Goal: Task Accomplishment & Management: Complete application form

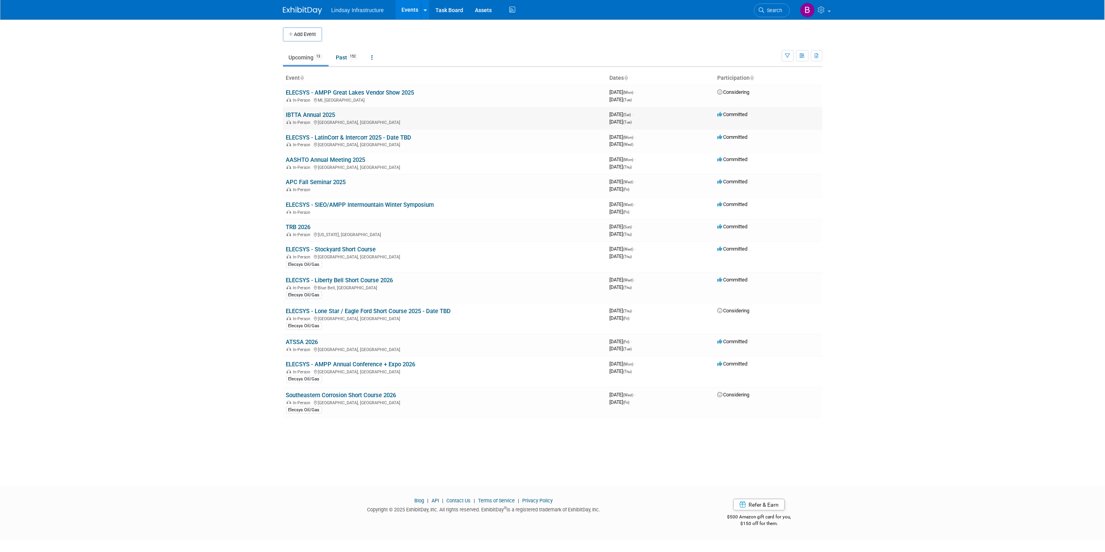
click at [306, 115] on link "IBTTA Annual 2025" at bounding box center [310, 114] width 49 height 7
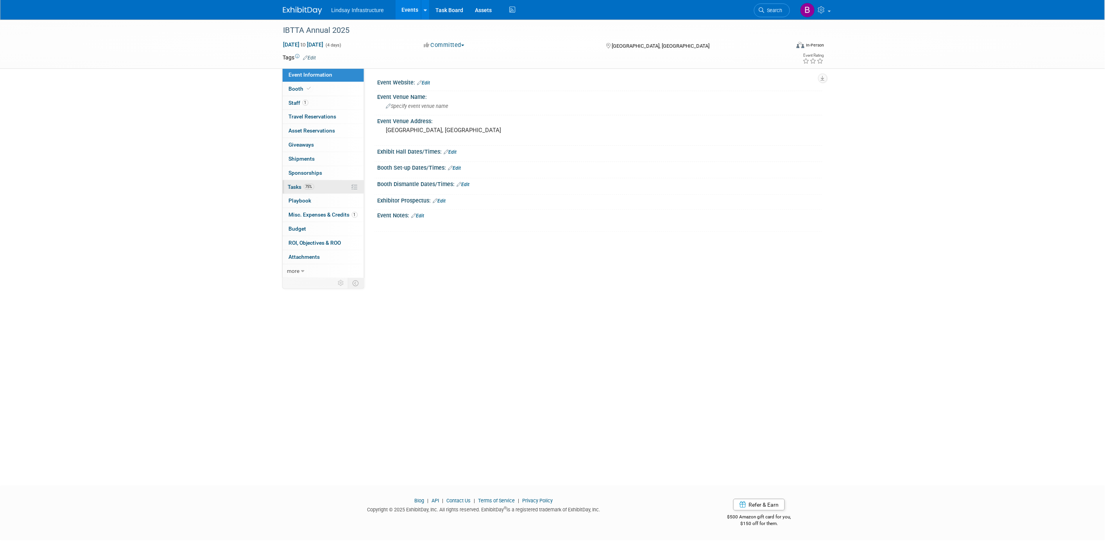
click at [302, 188] on span "Tasks 75%" at bounding box center [301, 187] width 26 height 6
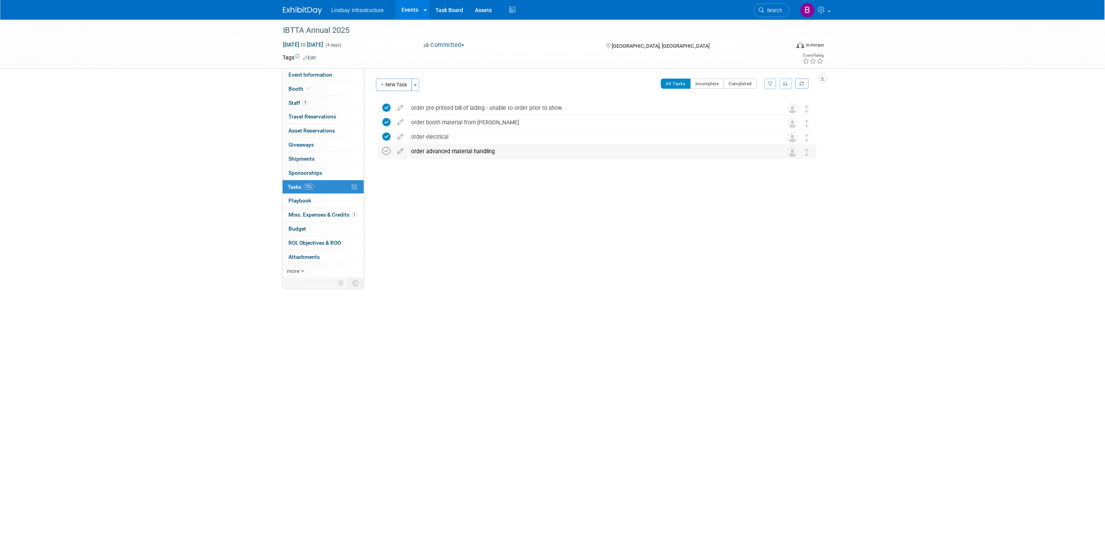
click at [389, 152] on icon at bounding box center [387, 151] width 8 height 8
click at [407, 9] on link "Events" at bounding box center [409, 10] width 29 height 20
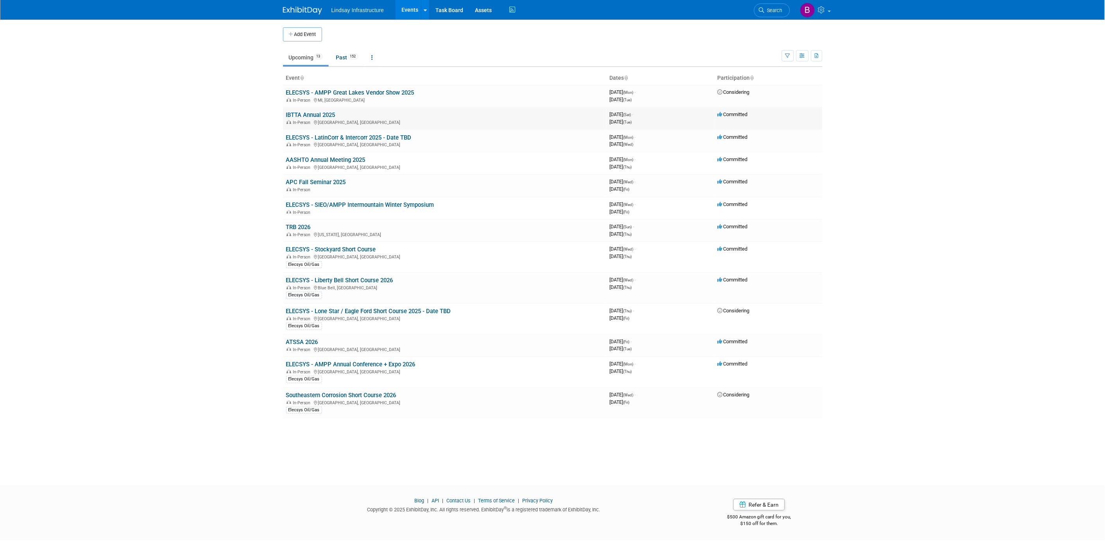
click at [298, 113] on link "IBTTA Annual 2025" at bounding box center [310, 114] width 49 height 7
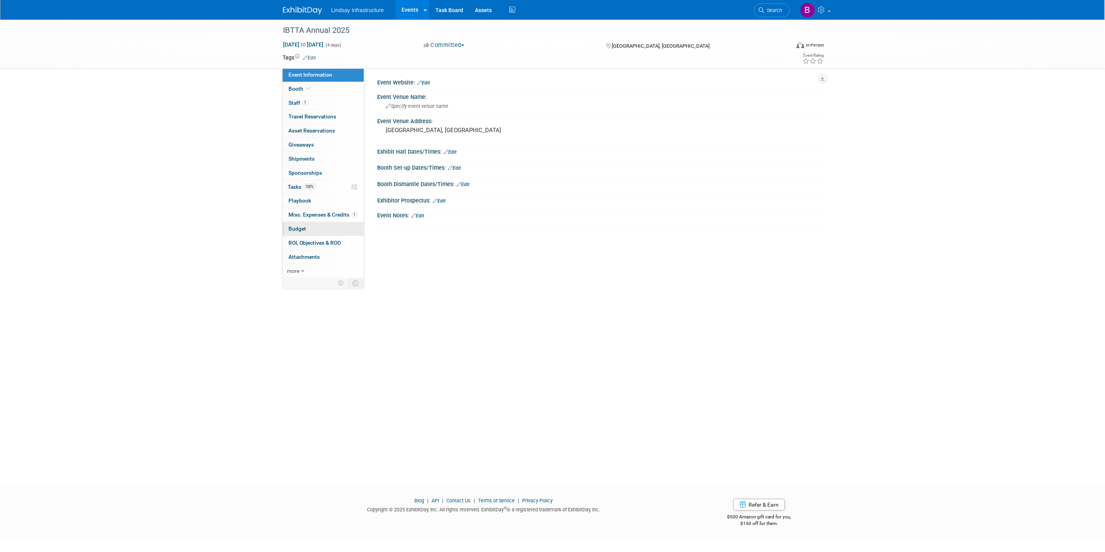
click at [306, 227] on link "Budget" at bounding box center [323, 229] width 81 height 14
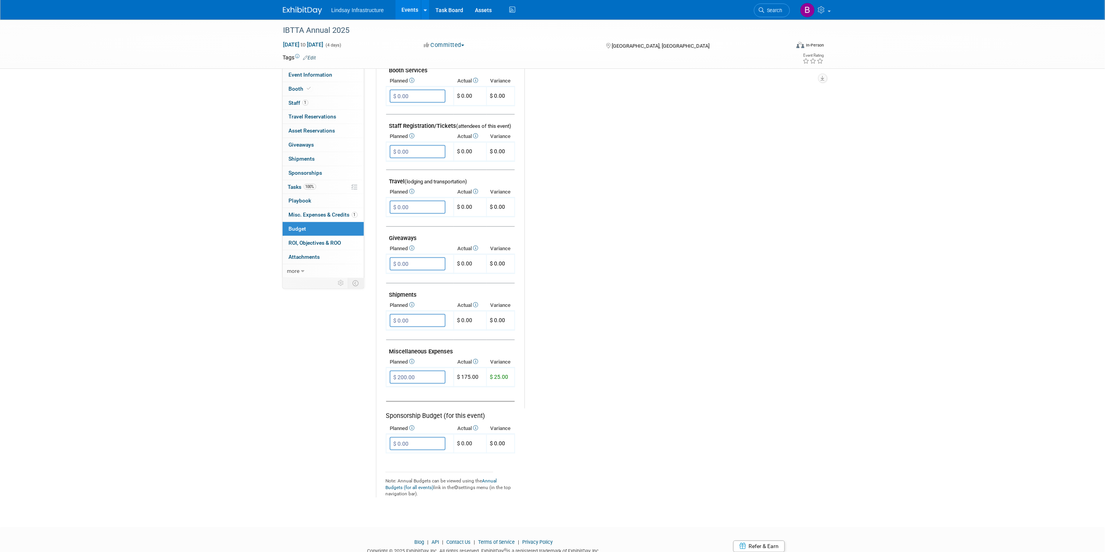
scroll to position [217, 0]
click at [419, 313] on input "$ 0.00" at bounding box center [418, 319] width 56 height 13
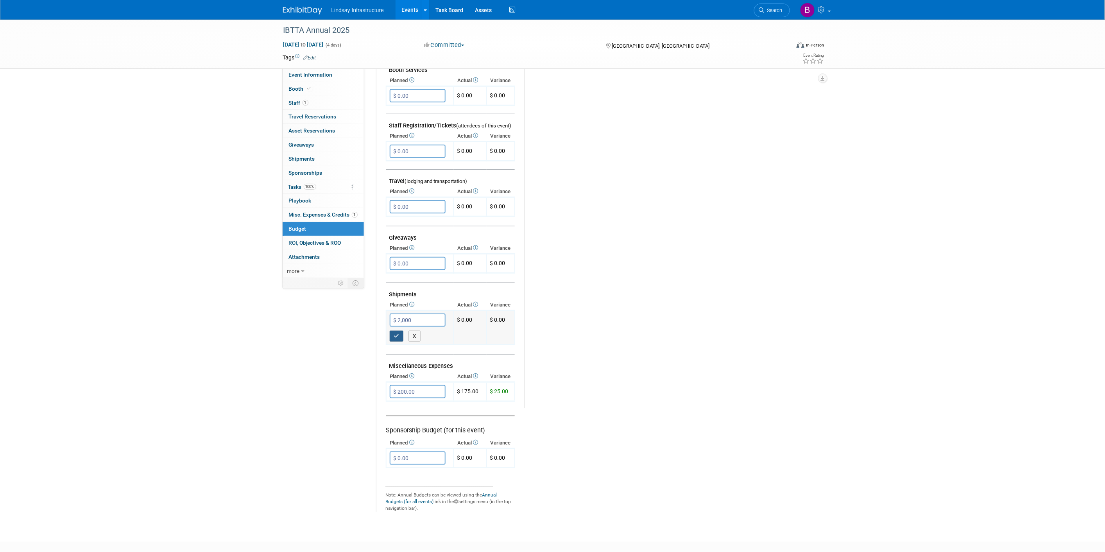
type input "$ 2,000.00"
click at [392, 331] on button "button" at bounding box center [397, 336] width 14 height 11
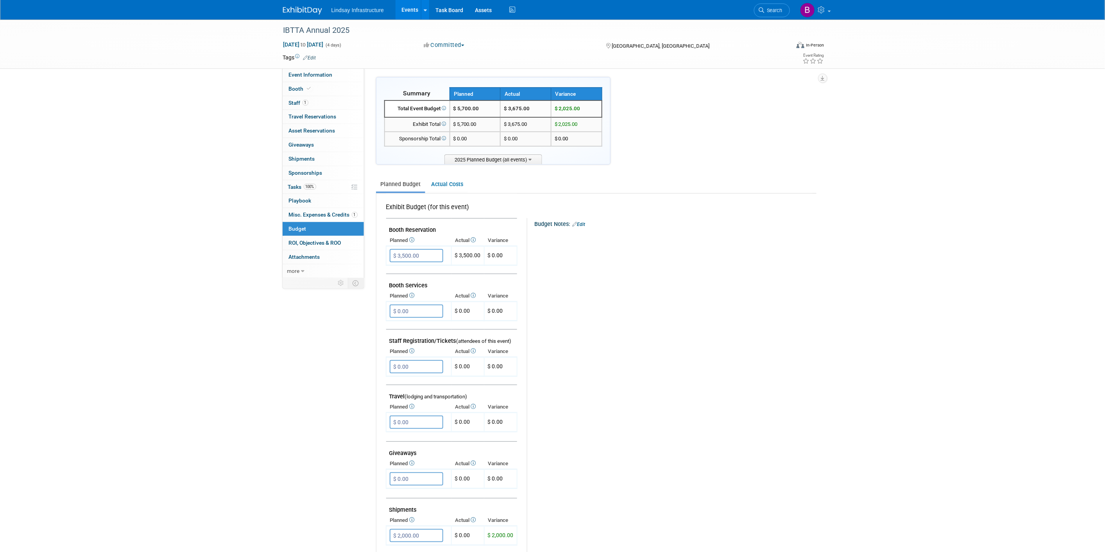
scroll to position [0, 0]
click at [456, 186] on link "Actual Costs" at bounding box center [447, 186] width 41 height 14
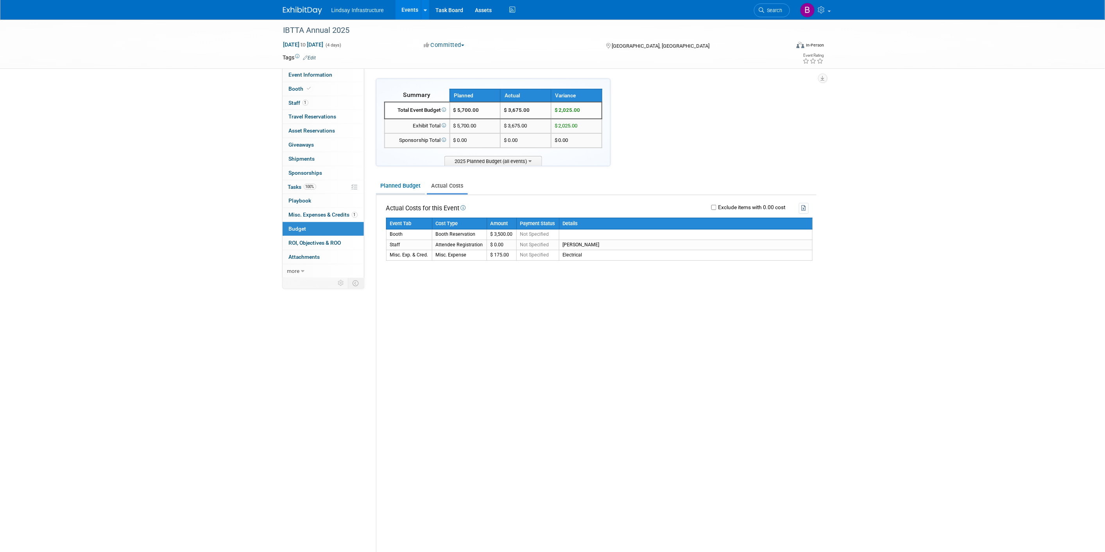
click at [394, 185] on link "Planned Budget" at bounding box center [400, 186] width 49 height 14
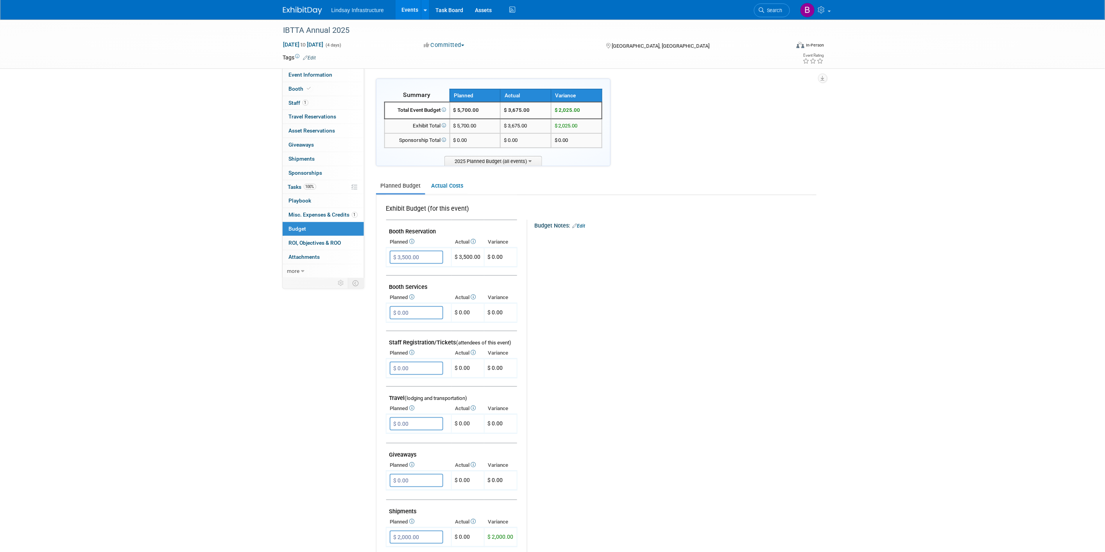
click at [406, 9] on link "Events" at bounding box center [409, 10] width 29 height 20
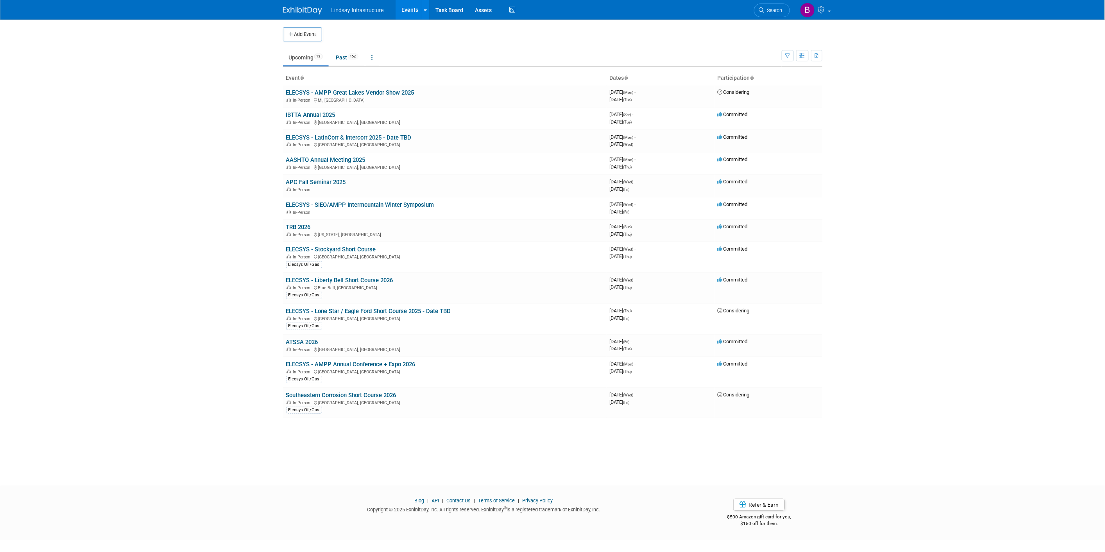
drag, startPoint x: 308, startPoint y: 30, endPoint x: 314, endPoint y: 30, distance: 6.3
click at [308, 30] on button "Add Event" at bounding box center [302, 34] width 39 height 14
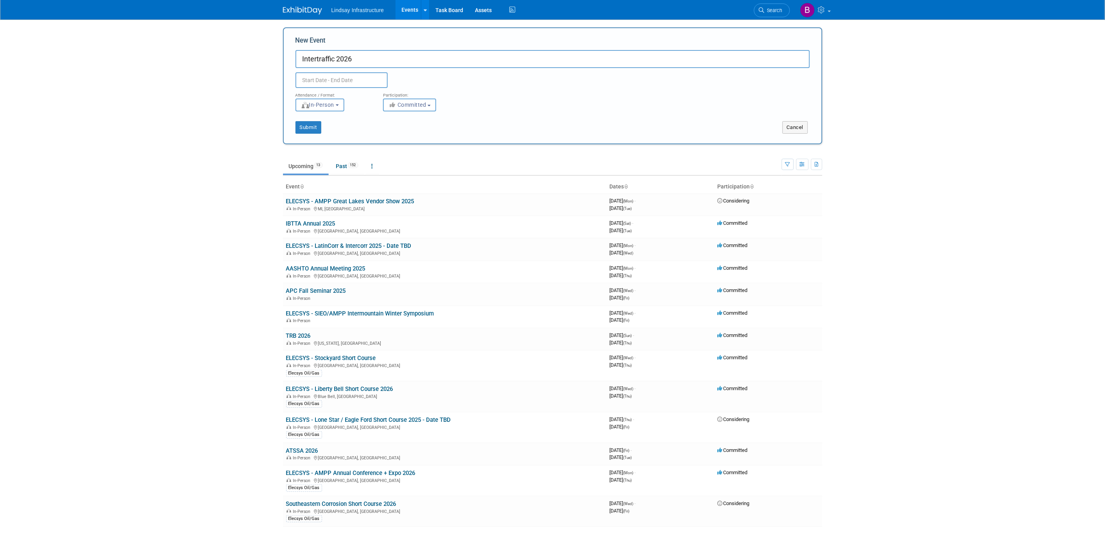
type input "Intertraffic 2026"
click at [356, 80] on input "text" at bounding box center [341, 80] width 92 height 16
click at [408, 96] on icon at bounding box center [406, 97] width 5 height 5
click at [408, 95] on icon at bounding box center [406, 97] width 5 height 5
select select "11"
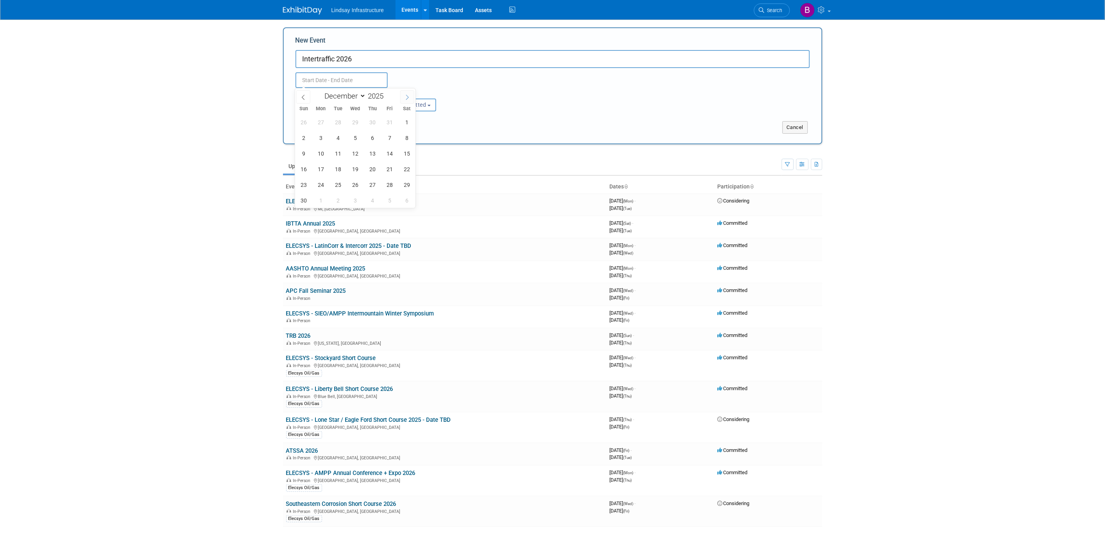
click at [408, 95] on icon at bounding box center [406, 97] width 5 height 5
type input "2026"
click at [408, 95] on icon at bounding box center [406, 97] width 5 height 5
select select "2"
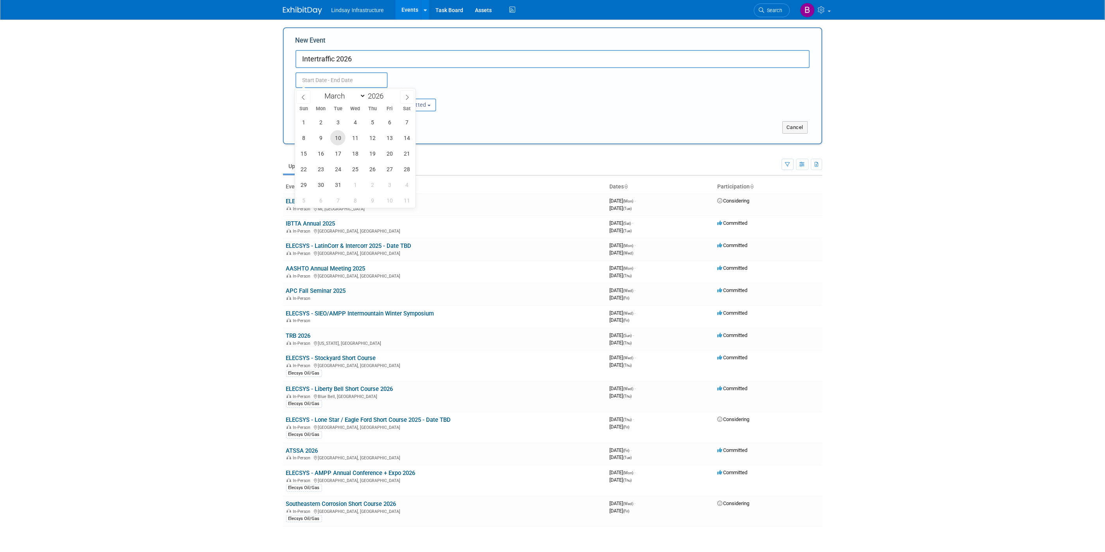
click at [338, 138] on span "10" at bounding box center [337, 137] width 15 height 15
click at [391, 139] on span "13" at bounding box center [389, 137] width 15 height 15
type input "[DATE] to [DATE]"
click at [319, 126] on button "Submit" at bounding box center [308, 127] width 26 height 13
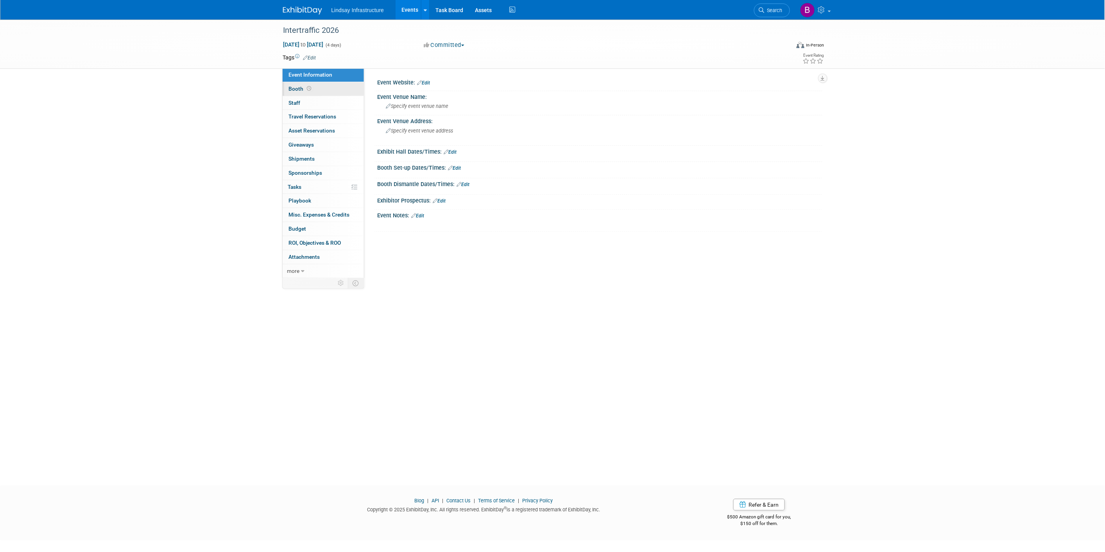
click at [313, 91] on link "Booth" at bounding box center [323, 89] width 81 height 14
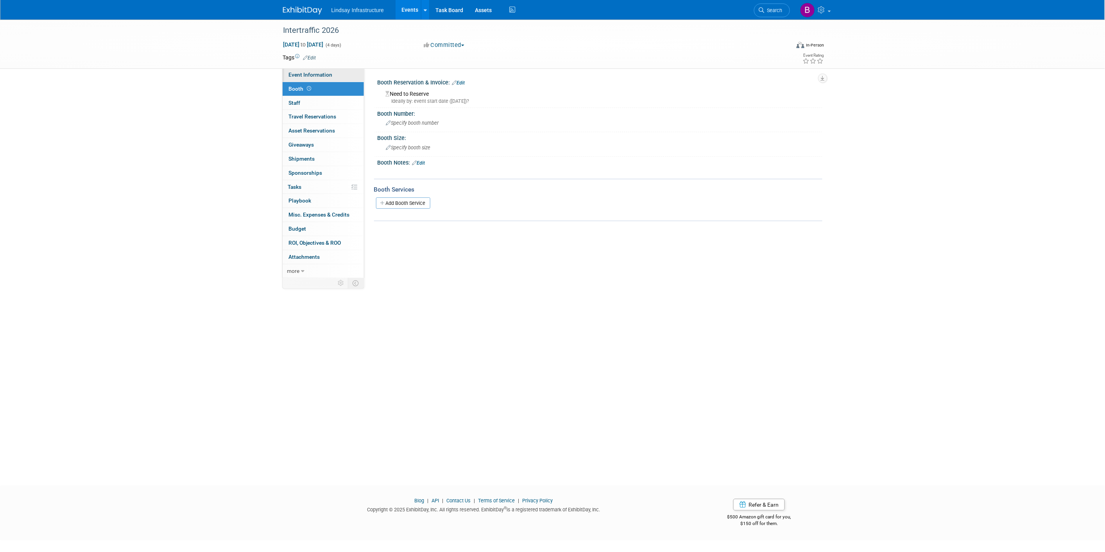
click at [306, 75] on span "Event Information" at bounding box center [311, 75] width 44 height 6
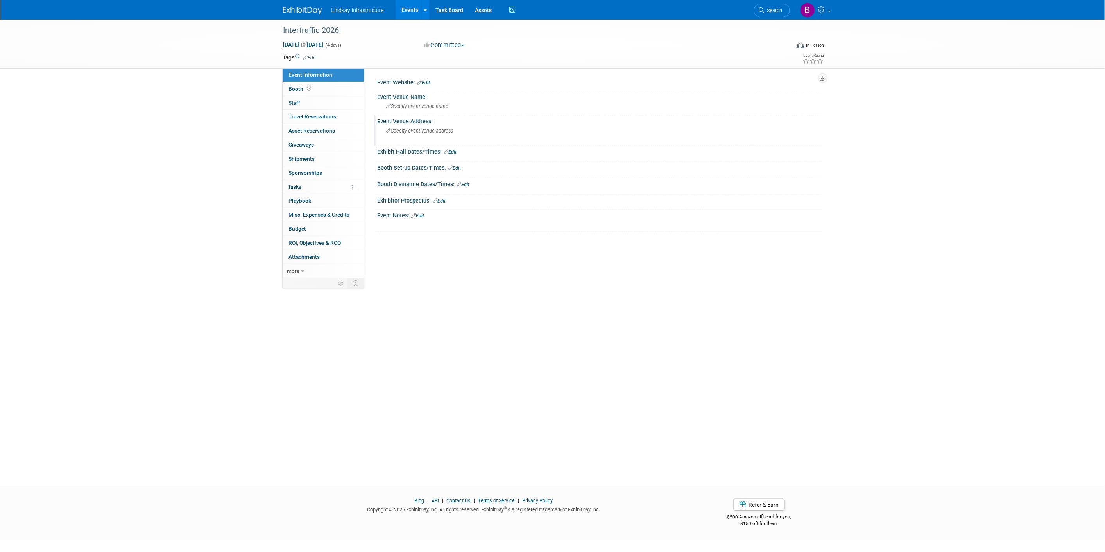
click at [449, 129] on span "Specify event venue address" at bounding box center [419, 131] width 67 height 6
type textarea "[GEOGRAPHIC_DATA]"
click at [541, 128] on button "button" at bounding box center [545, 130] width 14 height 11
click at [396, 105] on span "Specify event venue name" at bounding box center [417, 106] width 63 height 6
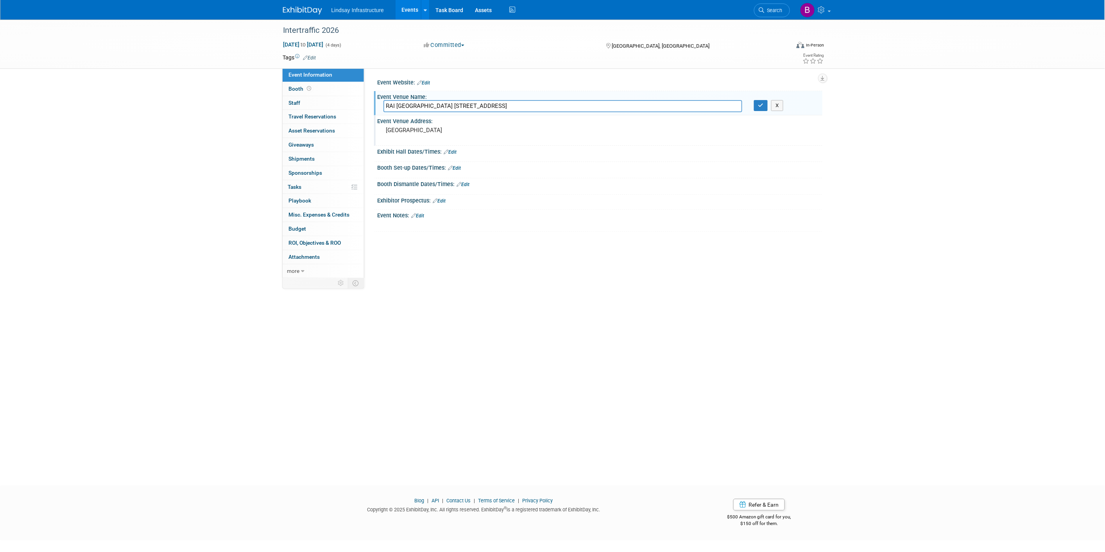
drag, startPoint x: 560, startPoint y: 105, endPoint x: 426, endPoint y: 111, distance: 134.6
click at [426, 111] on input "RAI [GEOGRAPHIC_DATA] [STREET_ADDRESS]" at bounding box center [562, 106] width 359 height 12
type input "RAI Amsterdam"
click at [756, 107] on button "button" at bounding box center [761, 105] width 14 height 11
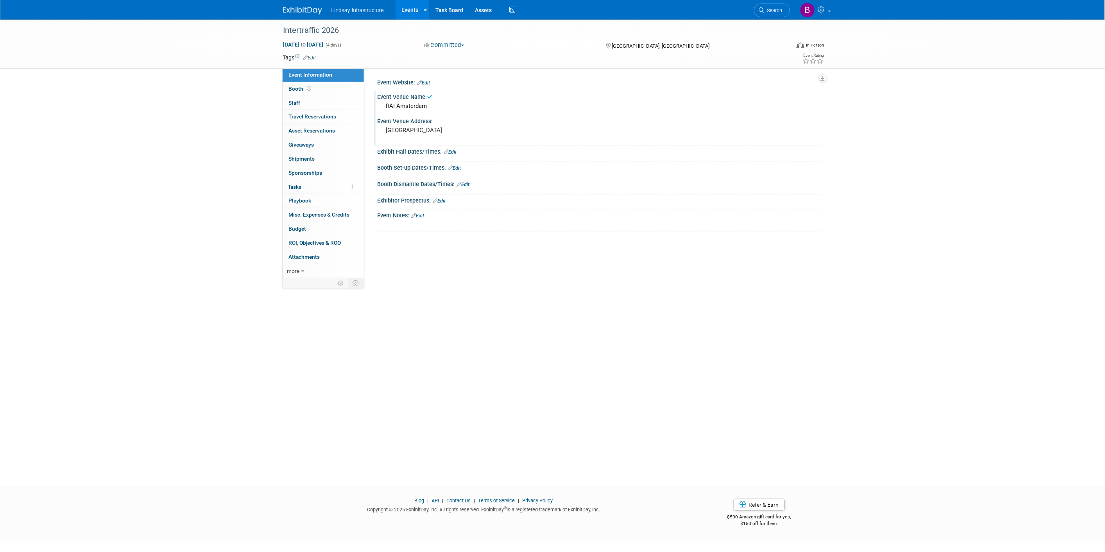
click at [420, 128] on pre "[GEOGRAPHIC_DATA]" at bounding box center [470, 130] width 168 height 7
drag, startPoint x: 413, startPoint y: 130, endPoint x: 362, endPoint y: 129, distance: 51.6
click at [363, 130] on div "Event Information Event Info Booth Booth 0 Staff 0 Staff 0 Travel Reservations …" at bounding box center [552, 149] width 551 height 259
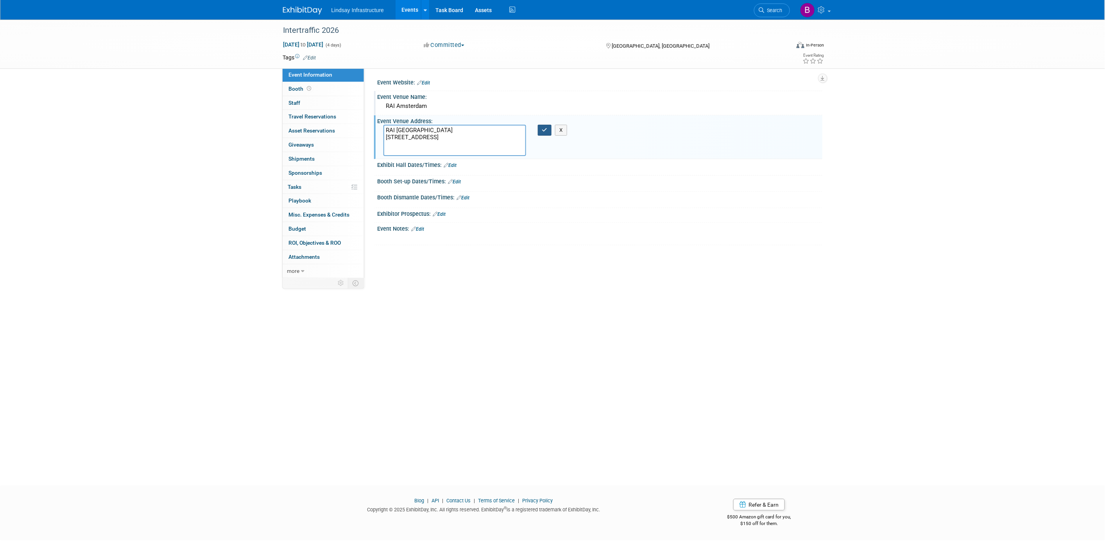
type textarea "RAI [GEOGRAPHIC_DATA] [STREET_ADDRESS]"
click at [544, 128] on icon "button" at bounding box center [544, 129] width 5 height 5
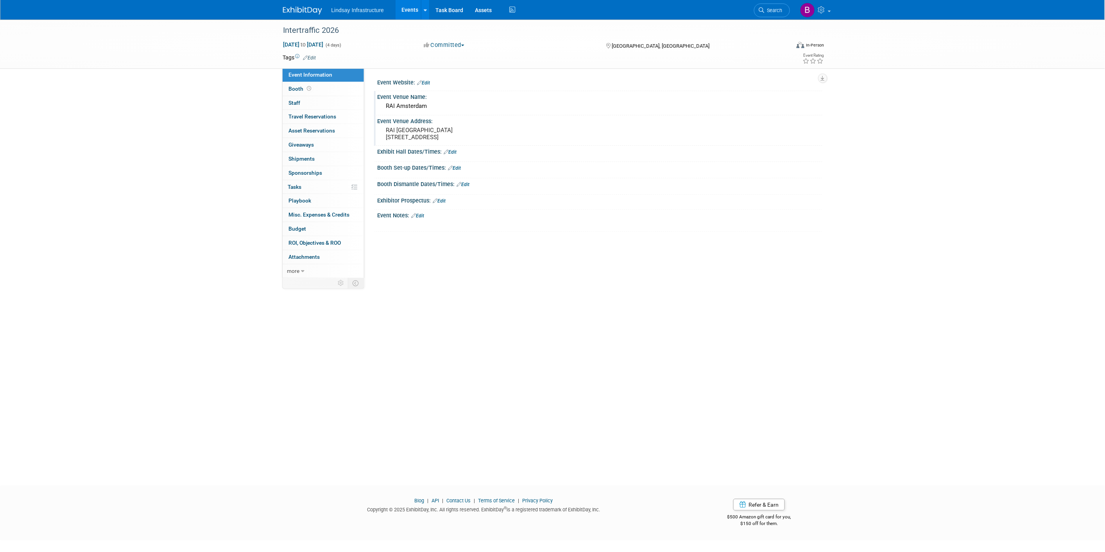
click at [423, 218] on link "Edit" at bounding box center [417, 215] width 13 height 5
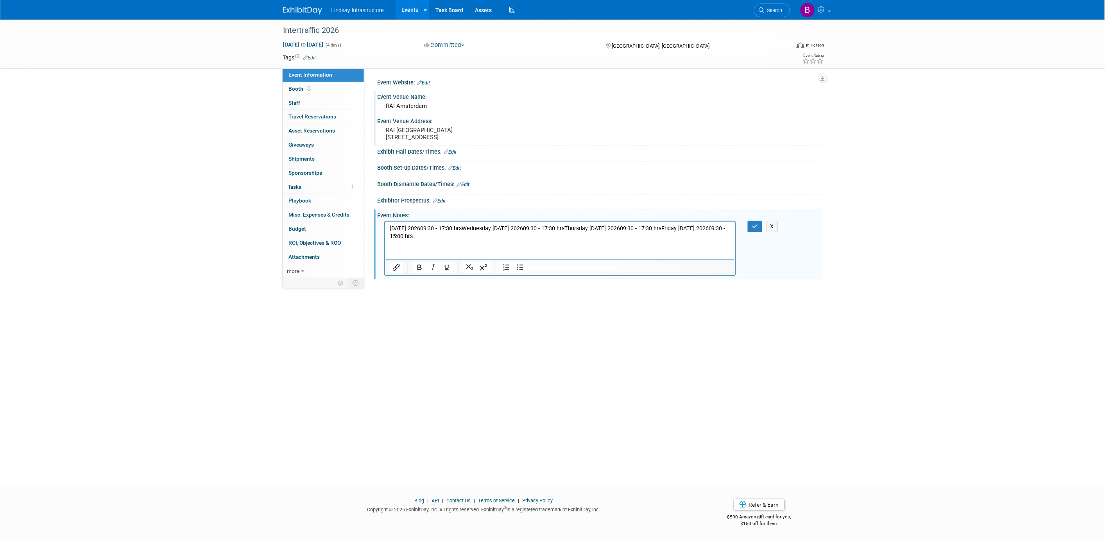
click at [484, 228] on p "[DATE] 202609:30 - 17:30 hrsWednesday [DATE] 202609:30 - 17:30 hrsThursday [DAT…" at bounding box center [560, 232] width 342 height 16
click at [493, 234] on p "[DATE] 202609:30 - 17:30 hrsThursday [DATE] 202609:30 - 17:30 hrsFriday [DATE] …" at bounding box center [560, 236] width 342 height 8
click at [487, 243] on p "Thursday 12 Mar 202609:30 - 17:30 hrsFriday 13 Mar 202609:30 - 15:00 hrs" at bounding box center [560, 244] width 342 height 8
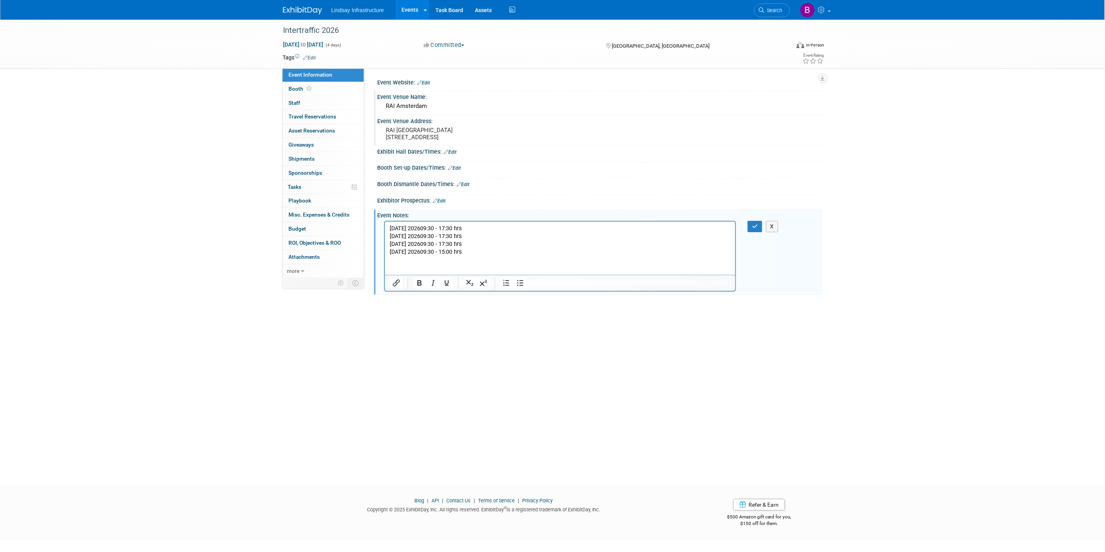
drag, startPoint x: 752, startPoint y: 238, endPoint x: 751, endPoint y: 244, distance: 5.5
click at [752, 229] on icon "button" at bounding box center [755, 226] width 6 height 5
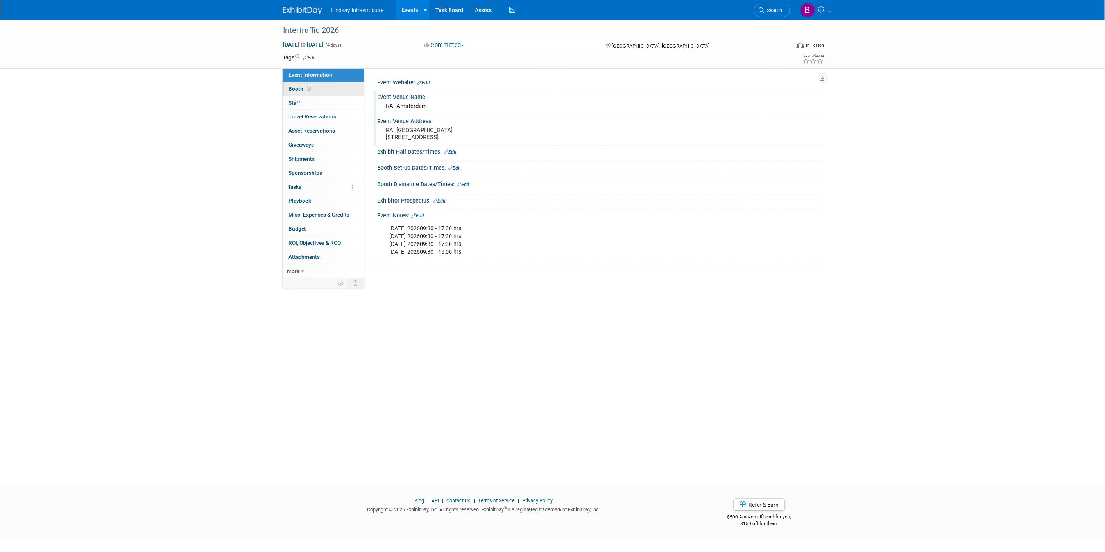
click at [290, 90] on span "Booth" at bounding box center [301, 89] width 24 height 6
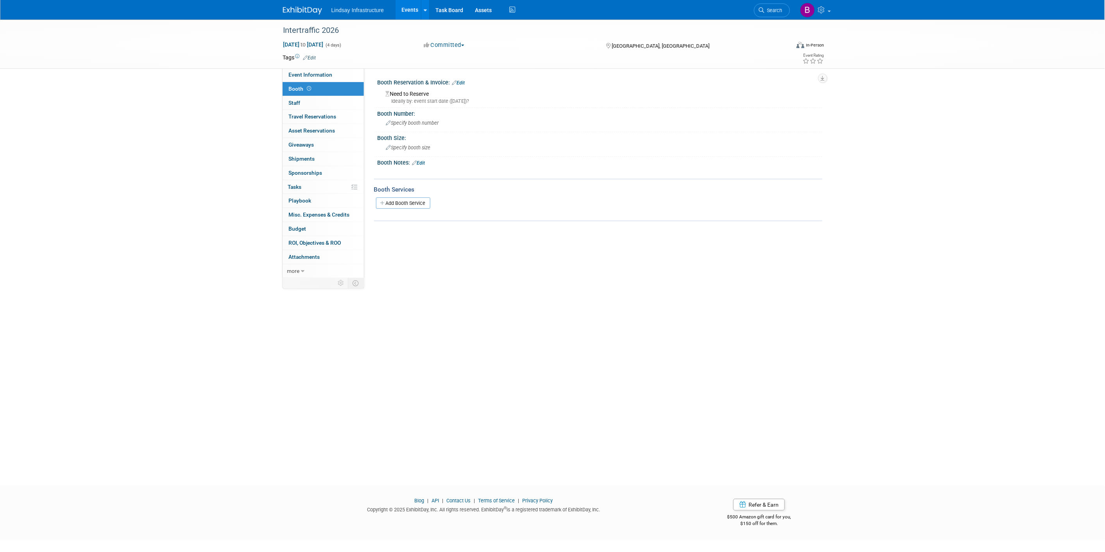
click at [465, 83] on link "Edit" at bounding box center [458, 82] width 13 height 5
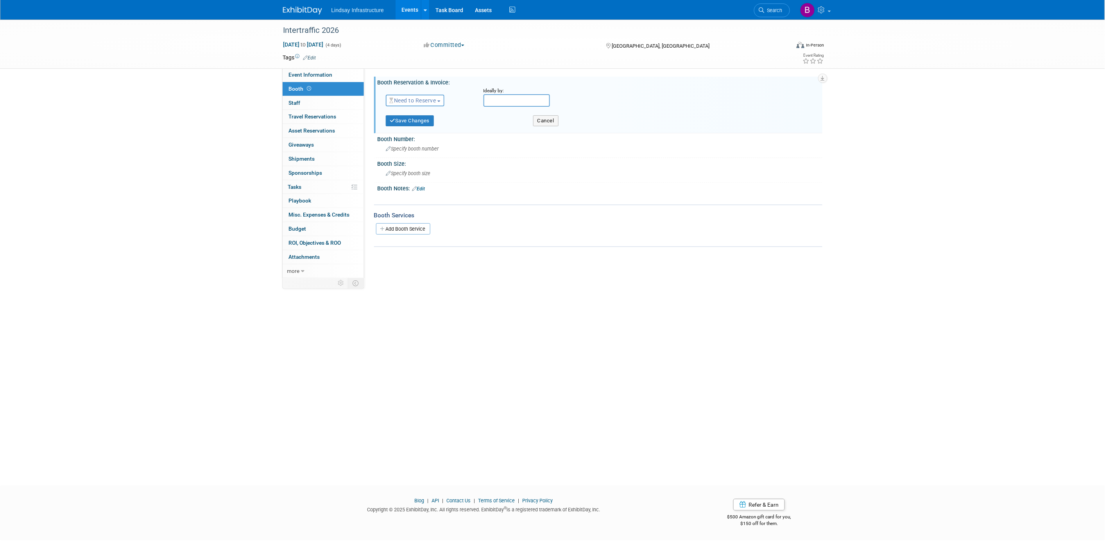
click at [408, 100] on span "Need to Reserve" at bounding box center [413, 100] width 47 height 6
click at [407, 122] on link "Reserved" at bounding box center [428, 124] width 84 height 11
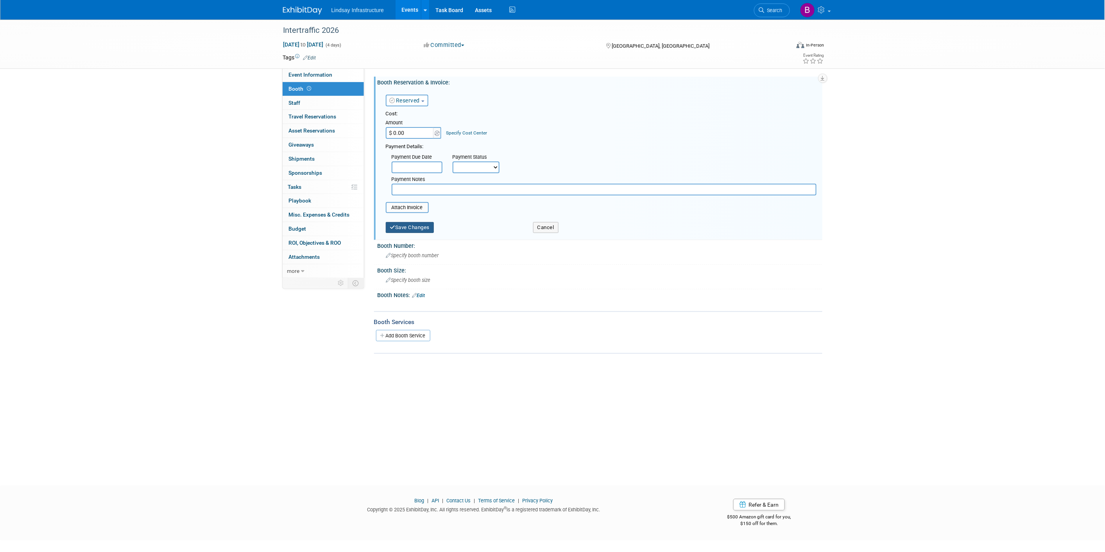
click at [416, 227] on button "Save Changes" at bounding box center [410, 227] width 48 height 11
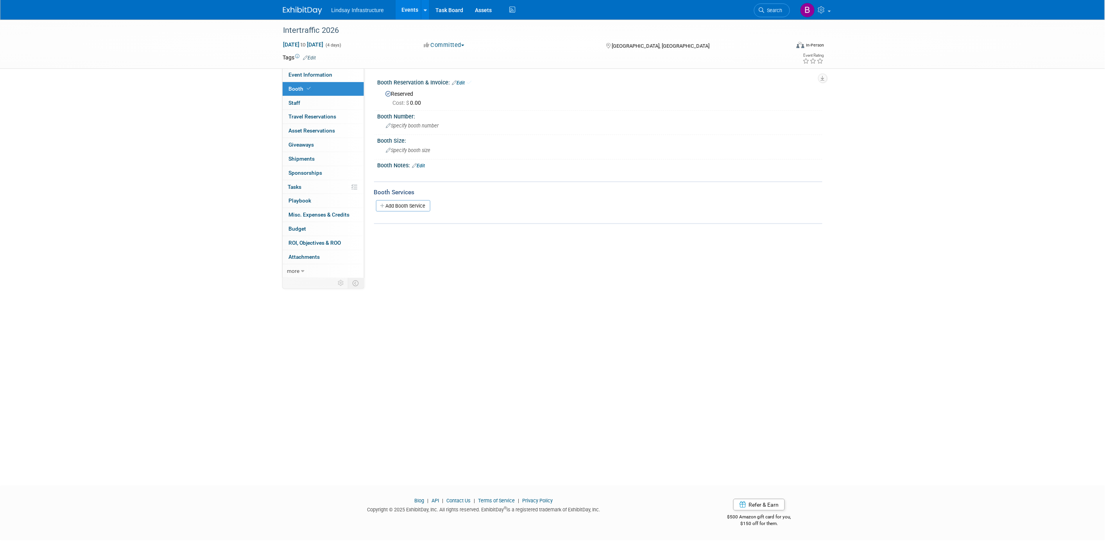
click at [410, 9] on link "Events" at bounding box center [409, 10] width 29 height 20
